Goal: Task Accomplishment & Management: Use online tool/utility

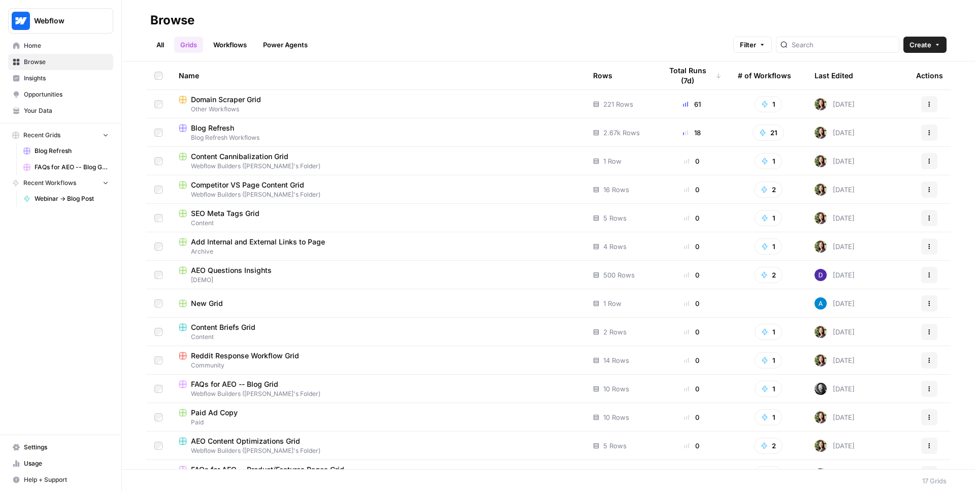
click at [65, 48] on span "Home" at bounding box center [66, 45] width 85 height 9
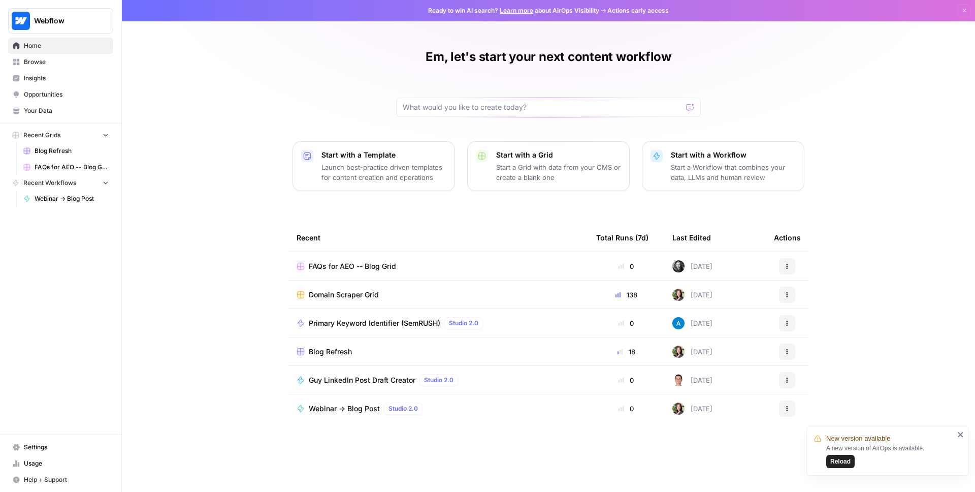
click at [255, 244] on div "Em, let's start your next content workflow Start with a Template Launch best-pr…" at bounding box center [549, 246] width 854 height 492
click at [46, 62] on span "Browse" at bounding box center [66, 61] width 85 height 9
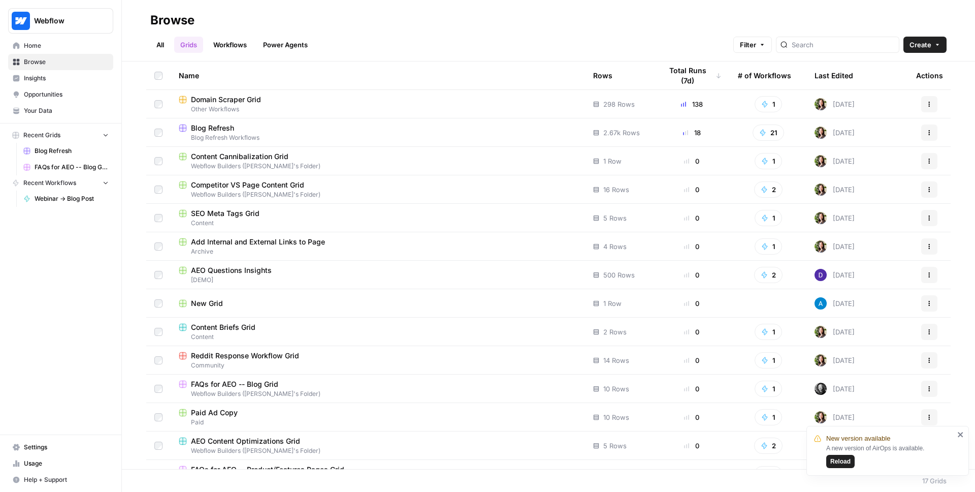
click at [66, 46] on span "Home" at bounding box center [66, 45] width 85 height 9
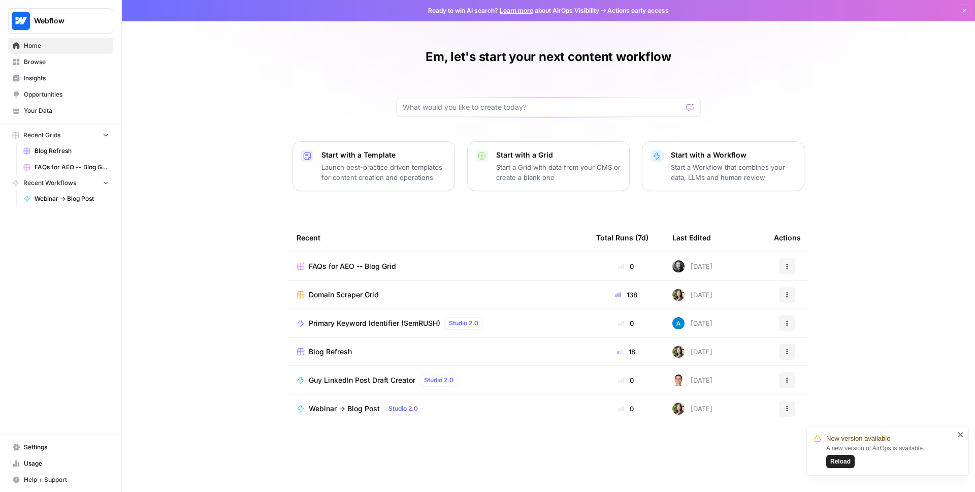
click at [425, 265] on div "FAQs for AEO -- Blog Grid" at bounding box center [439, 266] width 284 height 10
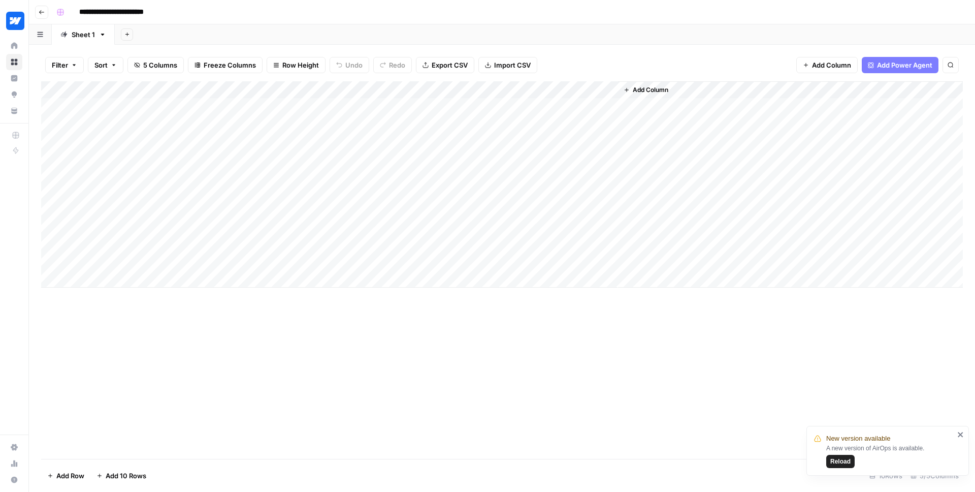
click at [486, 106] on div "Add Column" at bounding box center [502, 184] width 922 height 206
click at [504, 103] on div "Add Column" at bounding box center [502, 184] width 922 height 206
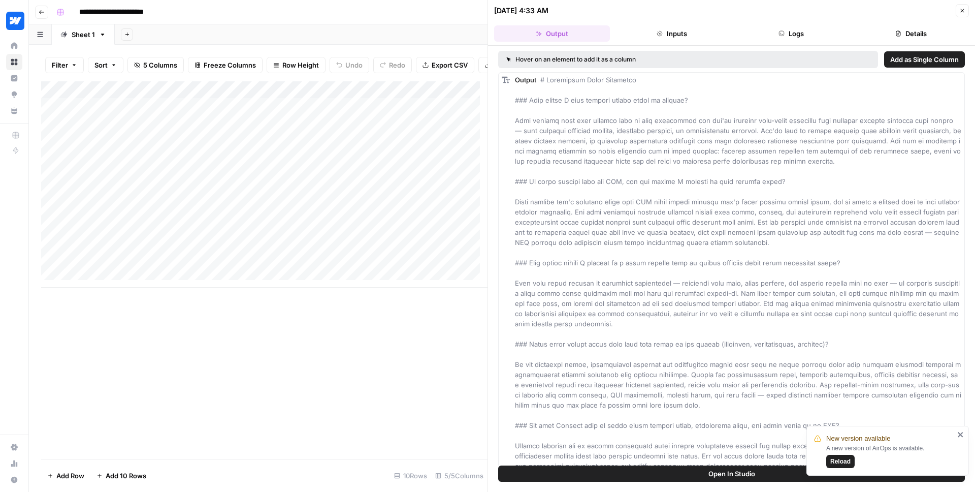
click at [965, 11] on icon "button" at bounding box center [963, 11] width 6 height 6
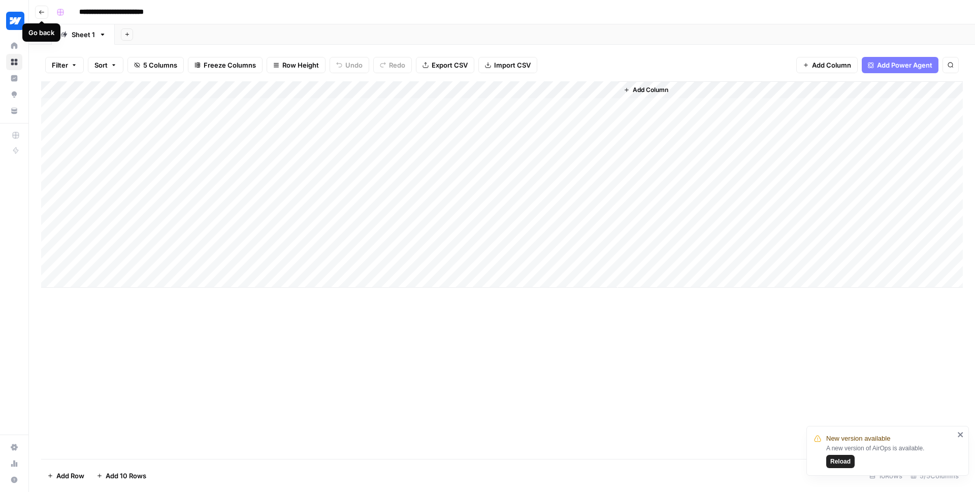
click at [44, 12] on icon "button" at bounding box center [42, 12] width 6 height 6
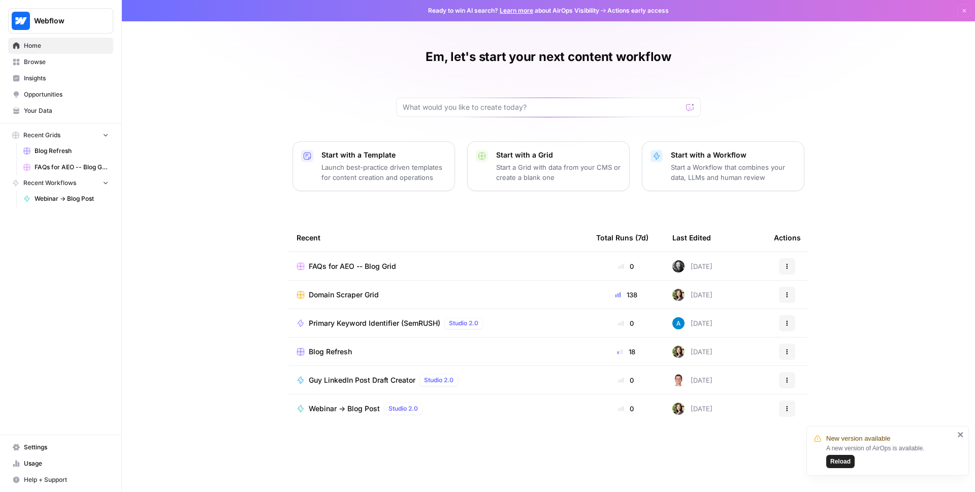
click at [36, 61] on span "Browse" at bounding box center [66, 61] width 85 height 9
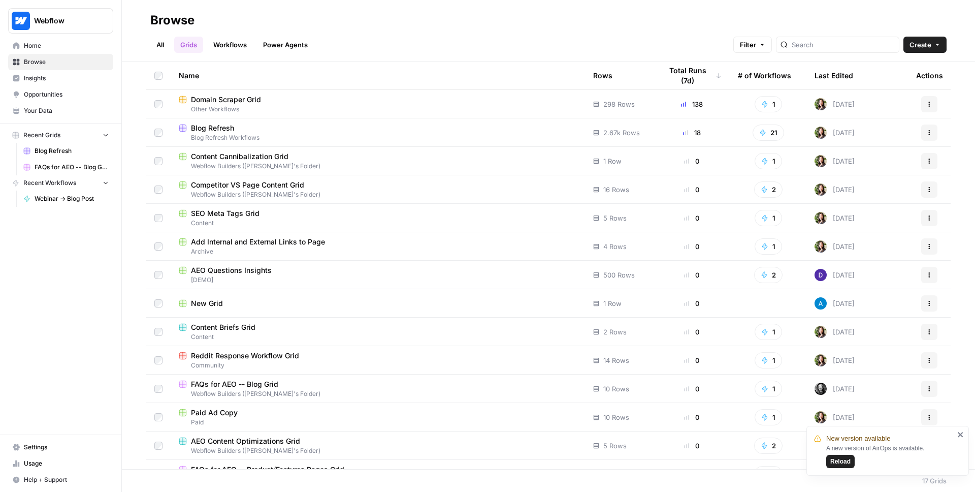
click at [338, 128] on div "Blog Refresh" at bounding box center [378, 128] width 398 height 10
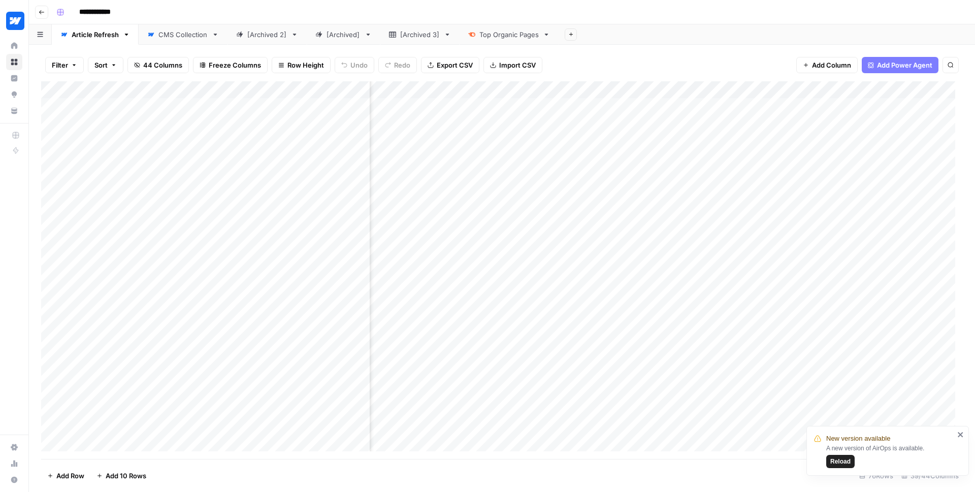
scroll to position [0, 1817]
click at [578, 107] on div "Add Column" at bounding box center [502, 269] width 922 height 377
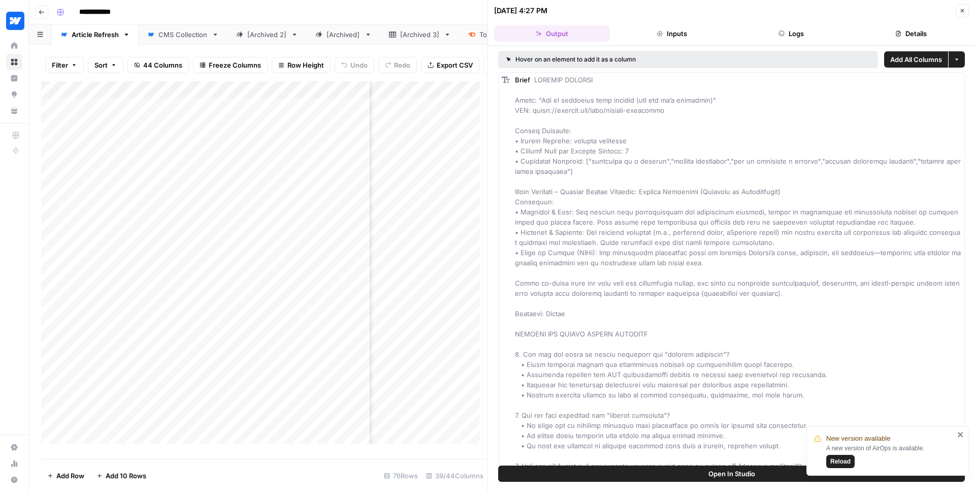
click at [693, 34] on button "Inputs" at bounding box center [672, 33] width 116 height 16
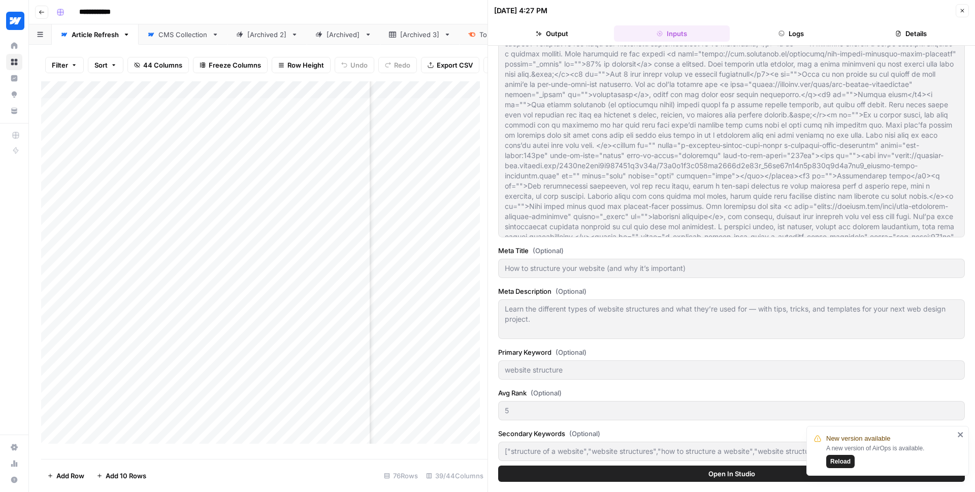
scroll to position [121, 0]
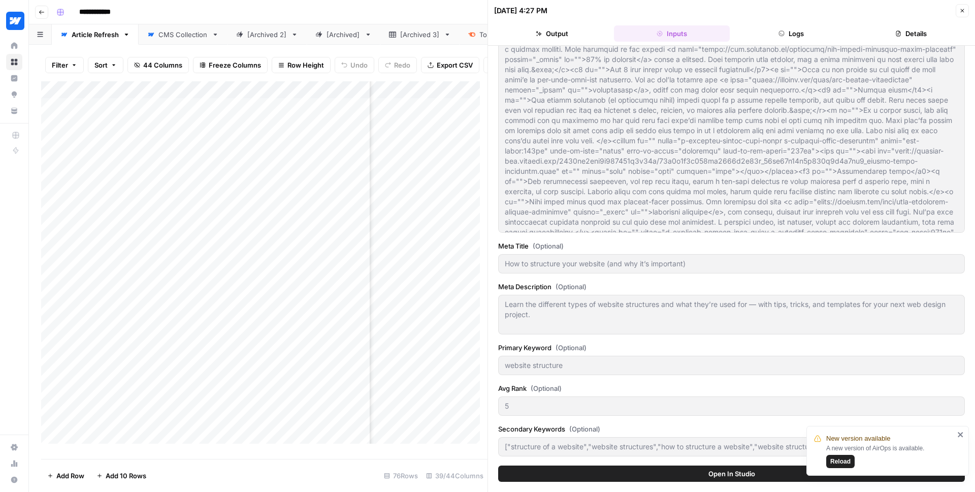
click at [549, 29] on button "Output" at bounding box center [552, 33] width 116 height 16
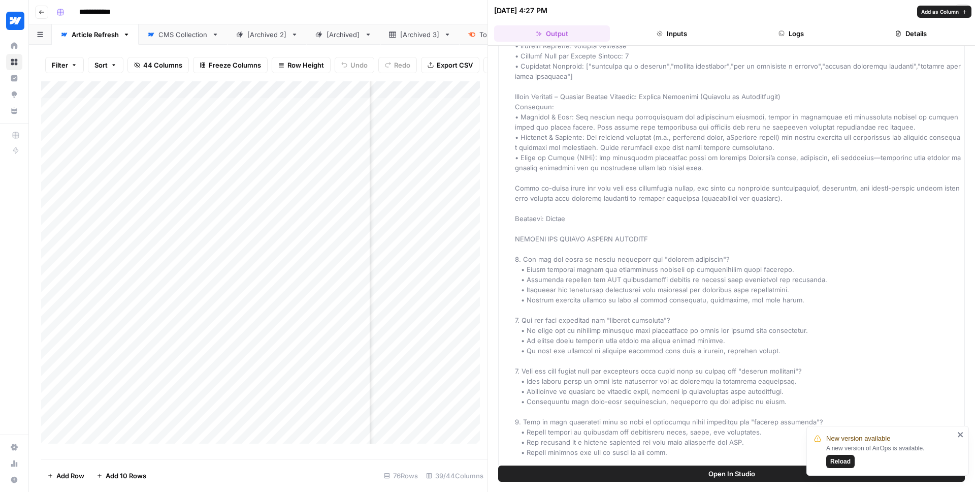
scroll to position [0, 0]
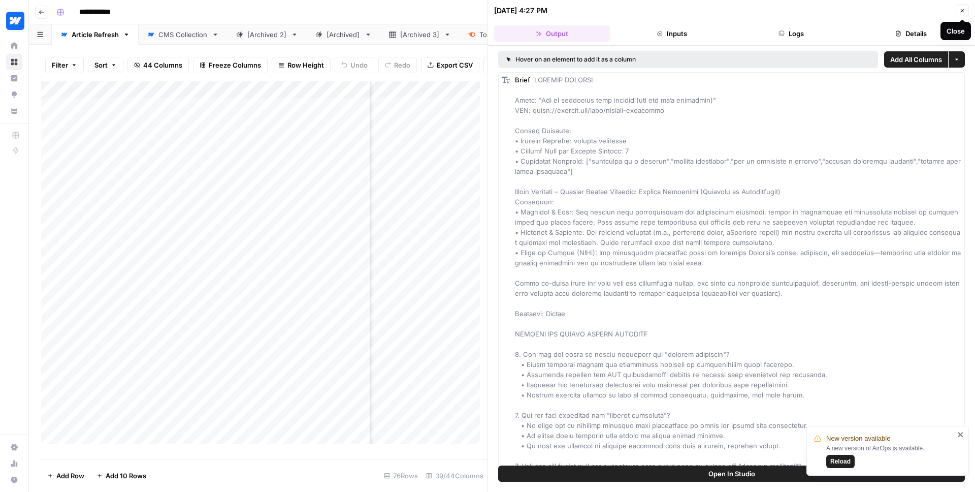
click at [960, 9] on icon "button" at bounding box center [963, 11] width 6 height 6
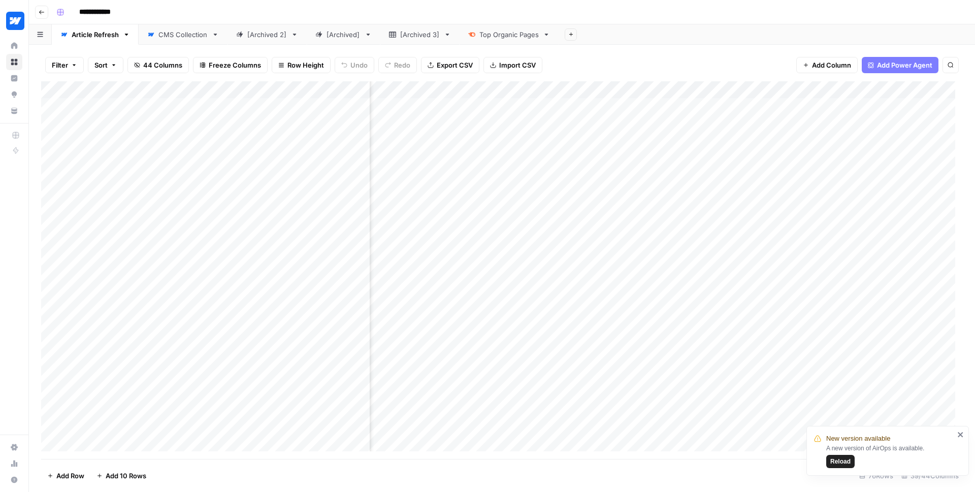
scroll to position [0, 3450]
click at [648, 59] on div "Filter Sort 44 Columns Freeze Columns Row Height Undo Redo Export CSV Import CS…" at bounding box center [502, 65] width 922 height 33
click at [39, 14] on icon "button" at bounding box center [42, 12] width 6 height 6
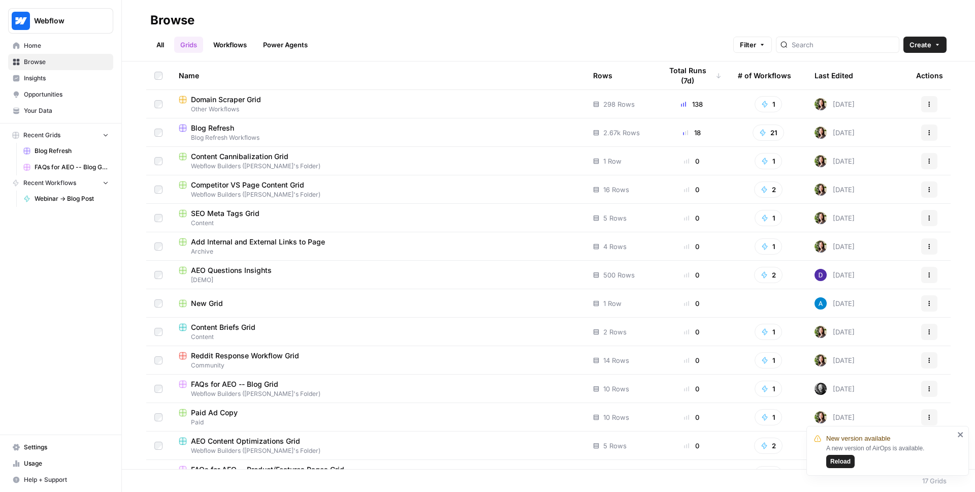
click at [41, 62] on span "Browse" at bounding box center [66, 61] width 85 height 9
